Goal: Information Seeking & Learning: Learn about a topic

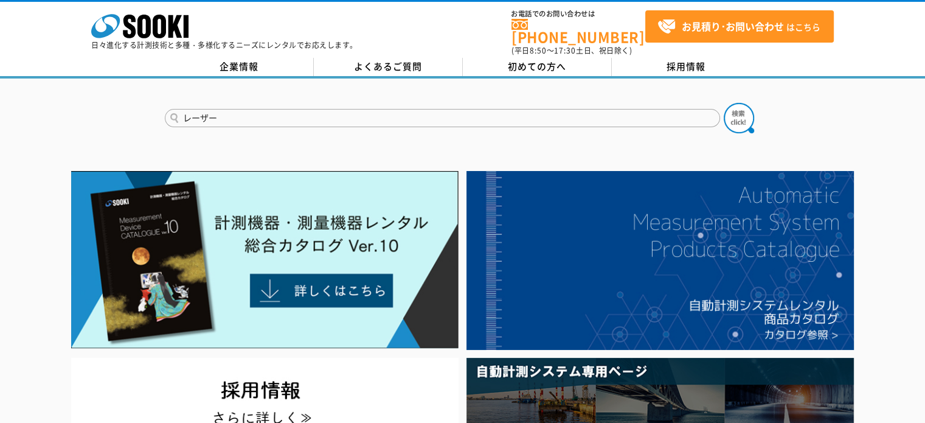
type input "レーザー"
click at [724, 103] on button at bounding box center [739, 118] width 30 height 30
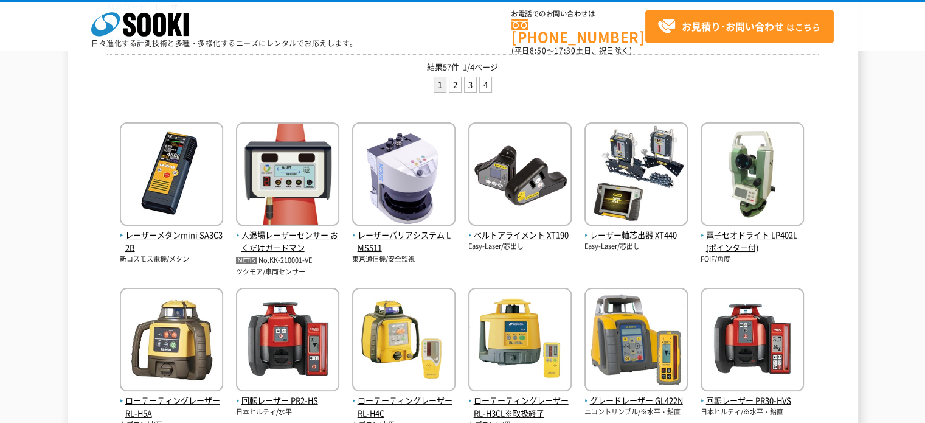
scroll to position [161, 0]
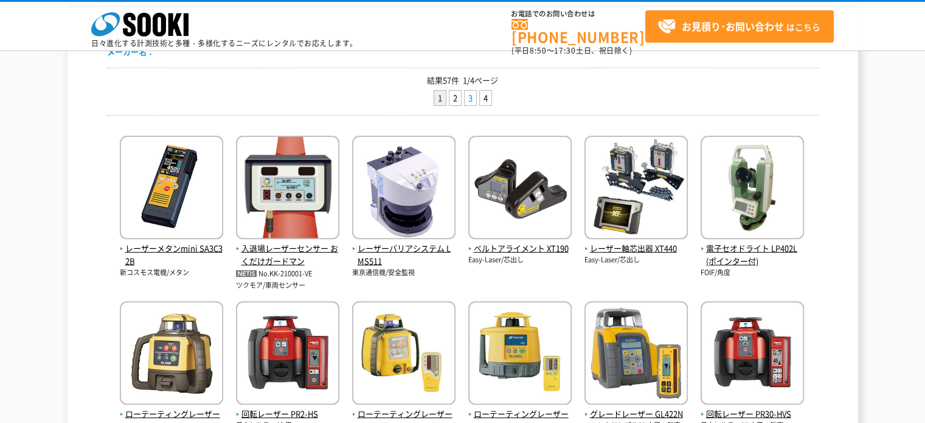
click at [472, 97] on link "3" at bounding box center [471, 98] width 12 height 15
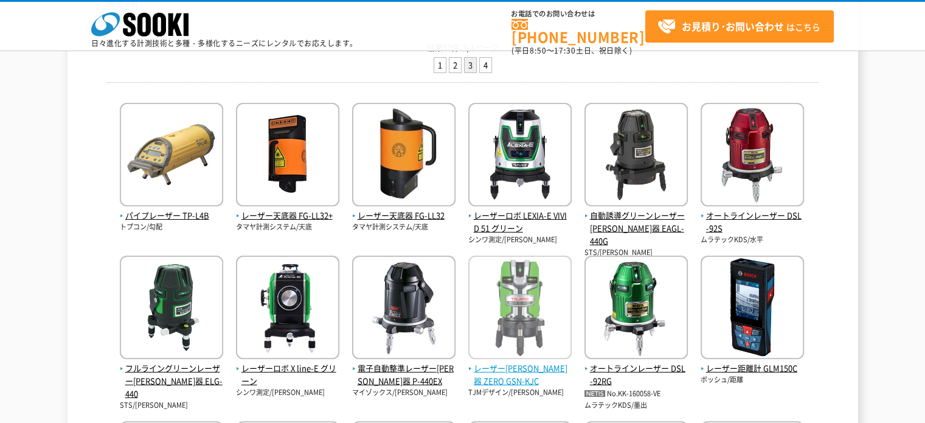
scroll to position [192, 0]
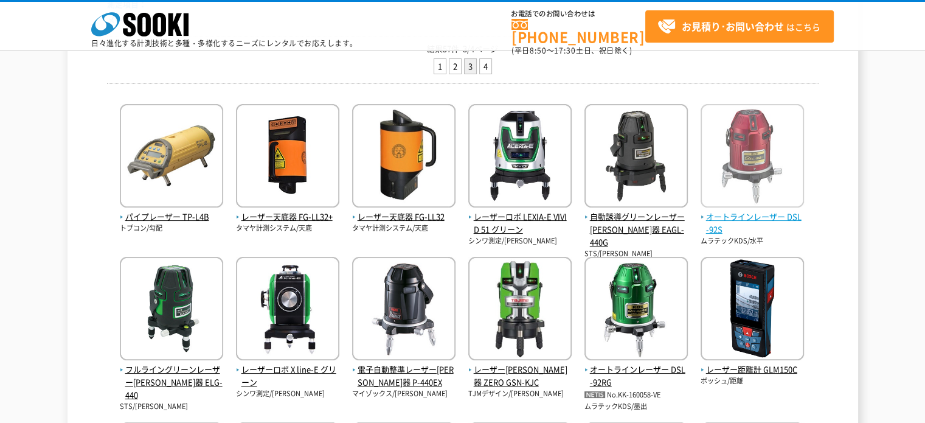
click at [745, 190] on img at bounding box center [752, 157] width 103 height 106
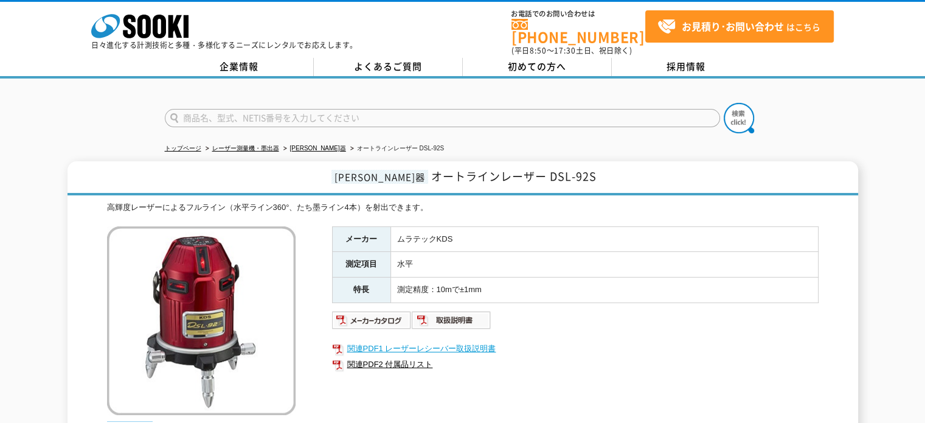
scroll to position [68, 0]
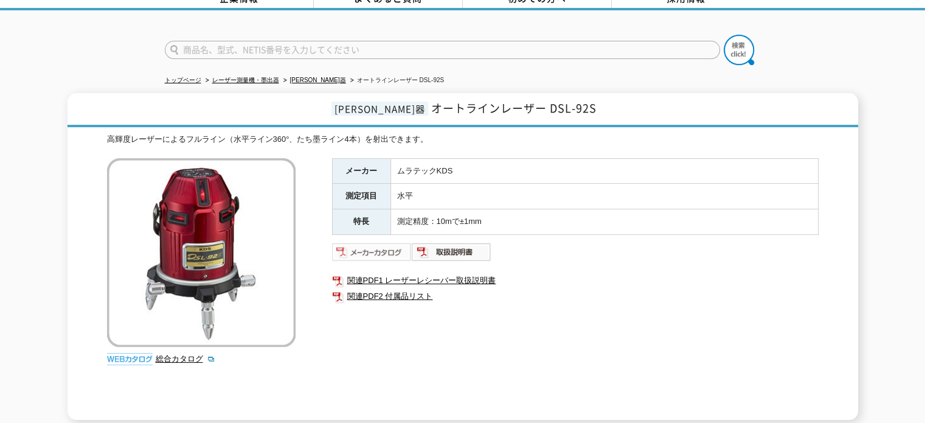
click at [377, 243] on img at bounding box center [372, 251] width 80 height 19
click at [390, 290] on link "関連PDF2 付属品リスト" at bounding box center [575, 296] width 487 height 16
